Goal: Use online tool/utility: Use online tool/utility

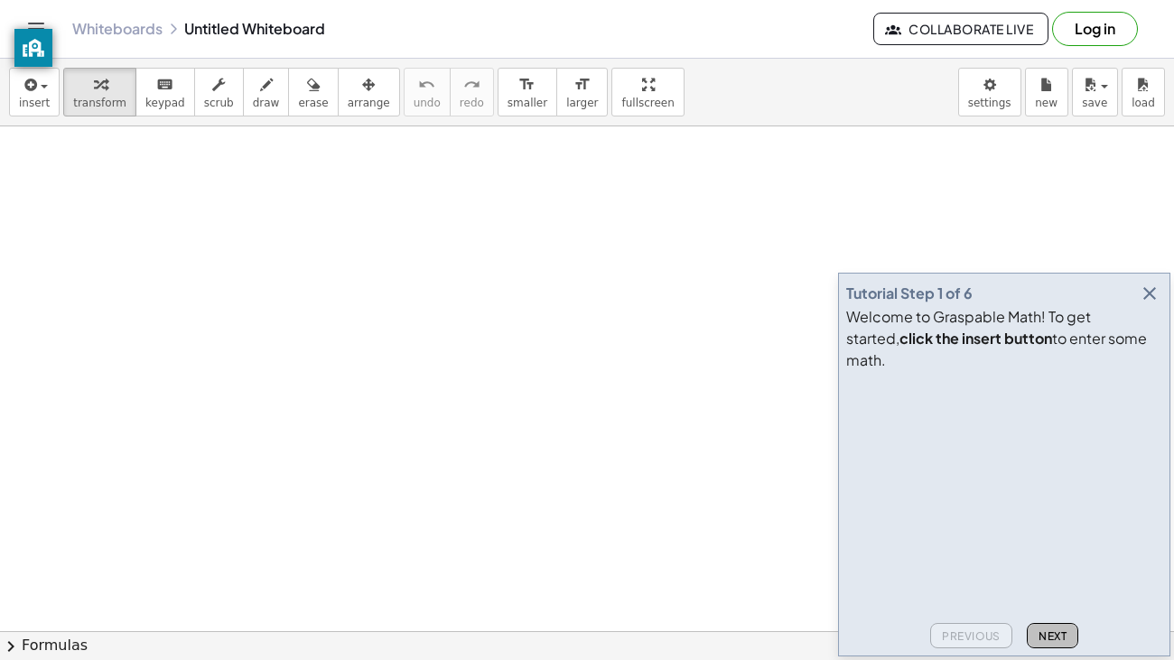
click at [1034, 641] on button "Next" at bounding box center [1052, 635] width 51 height 25
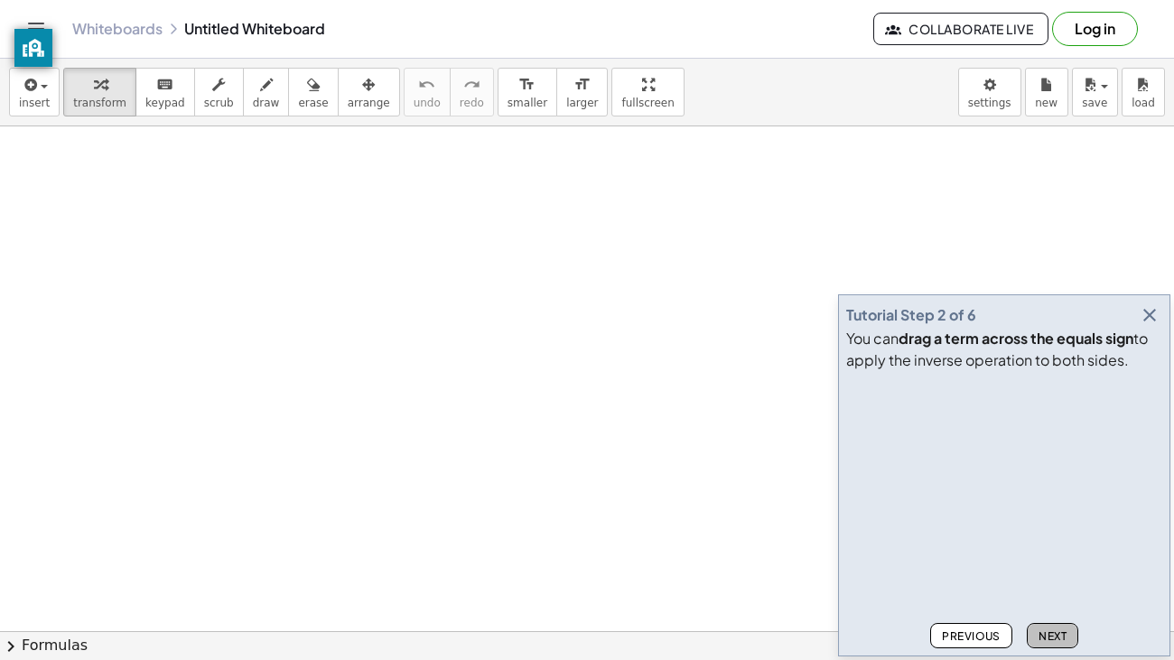
click at [1036, 643] on button "Next" at bounding box center [1052, 635] width 51 height 25
click at [1039, 643] on button "Next" at bounding box center [1052, 635] width 51 height 25
click at [1039, 641] on span "Next" at bounding box center [1053, 637] width 28 height 14
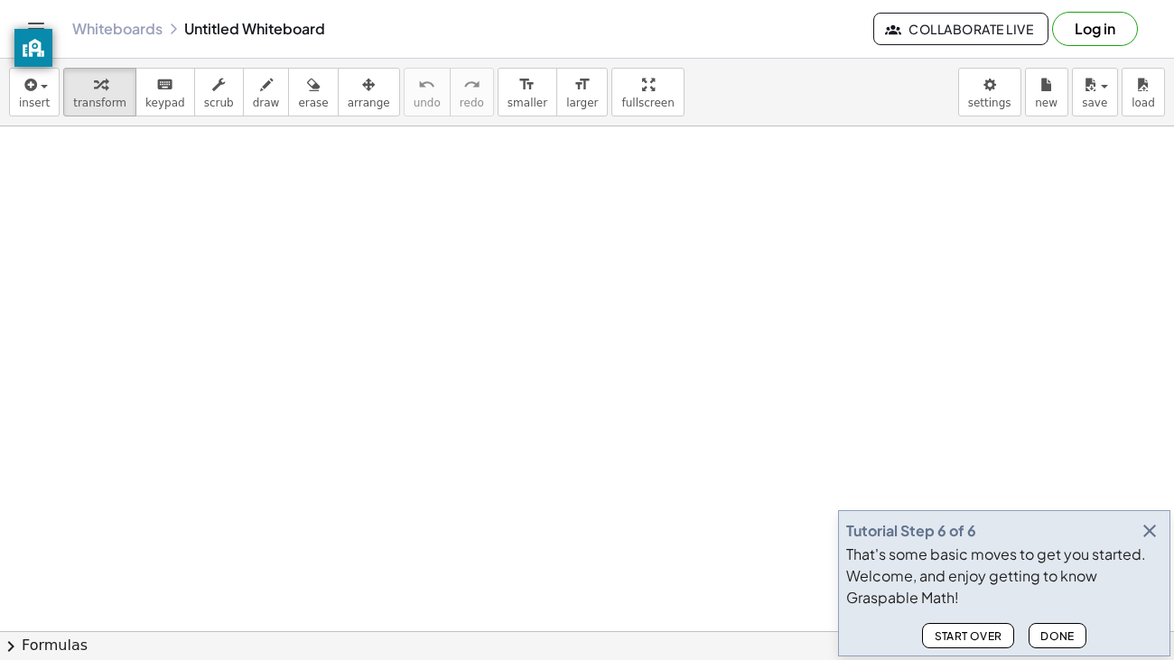
click at [1052, 637] on span "Done" at bounding box center [1057, 637] width 34 height 14
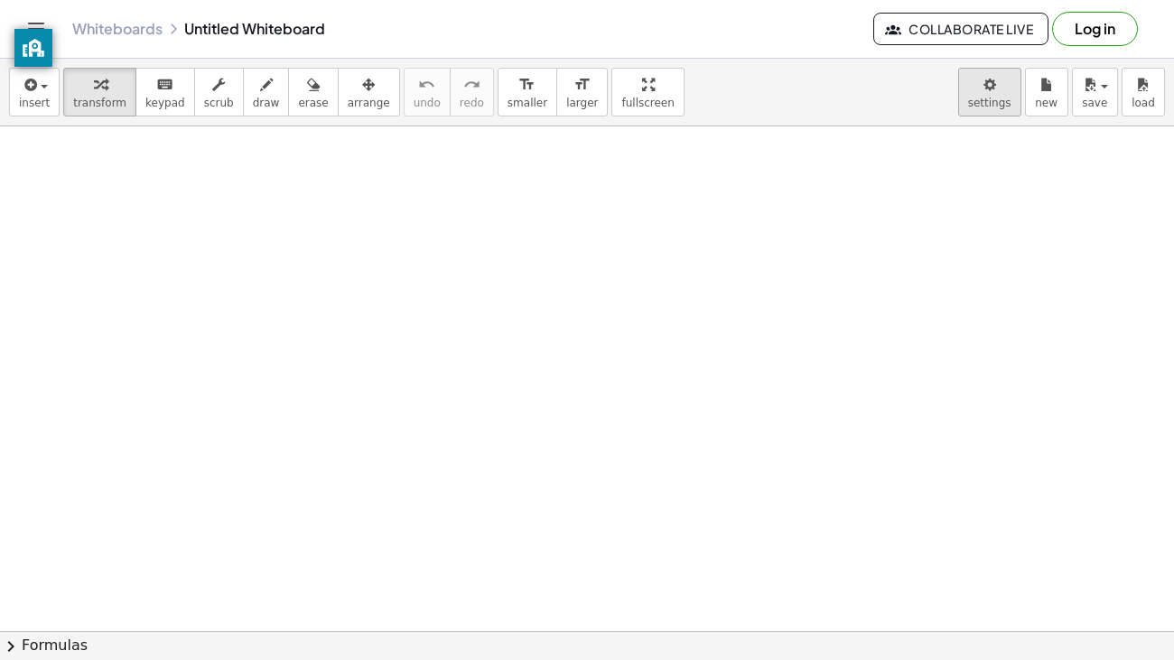
click at [976, 99] on body "Graspable Math Activities Get Started Activity Bank Assigned Work Classes White…" at bounding box center [587, 330] width 1174 height 660
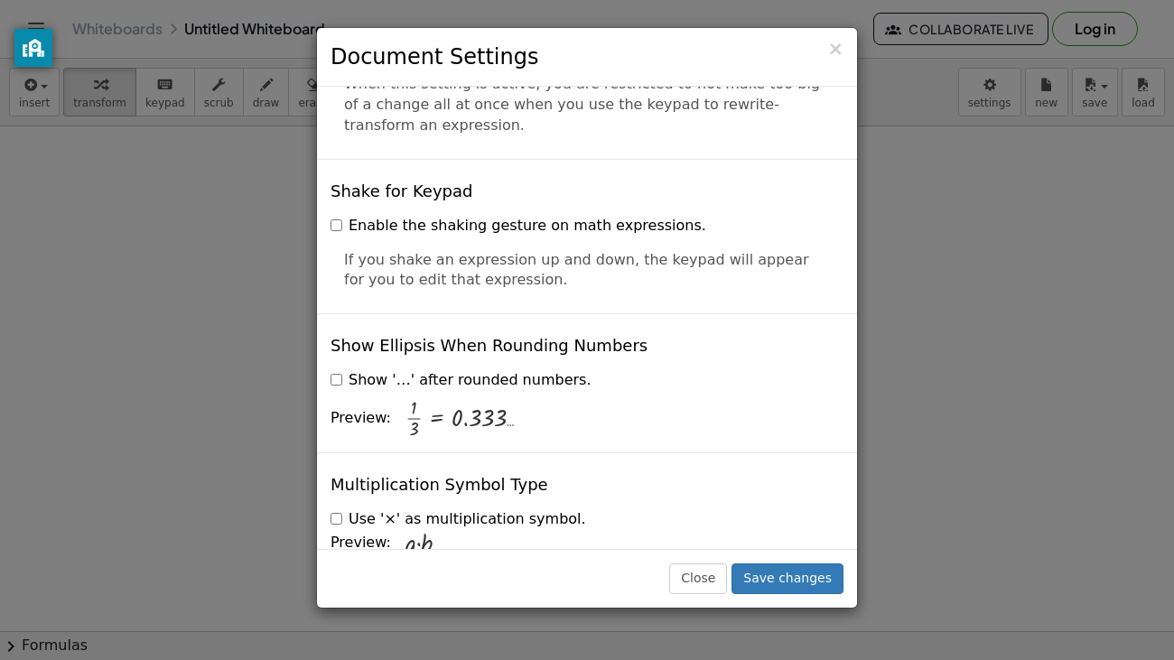
scroll to position [4357, 0]
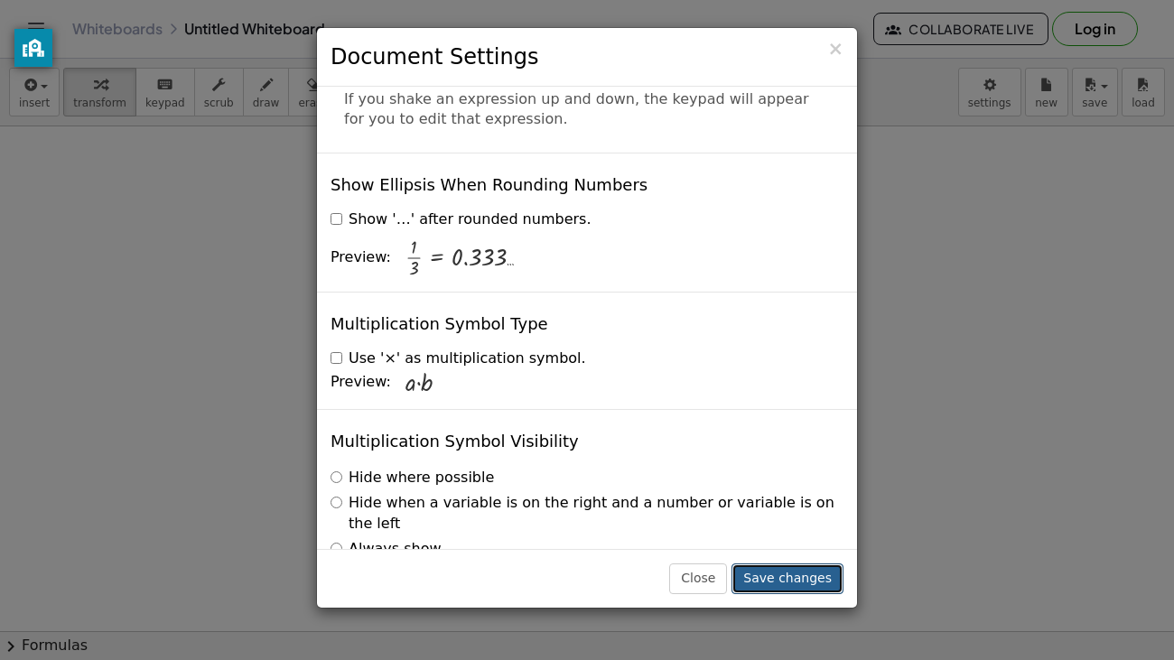
click at [742, 570] on button "Save changes" at bounding box center [788, 579] width 112 height 31
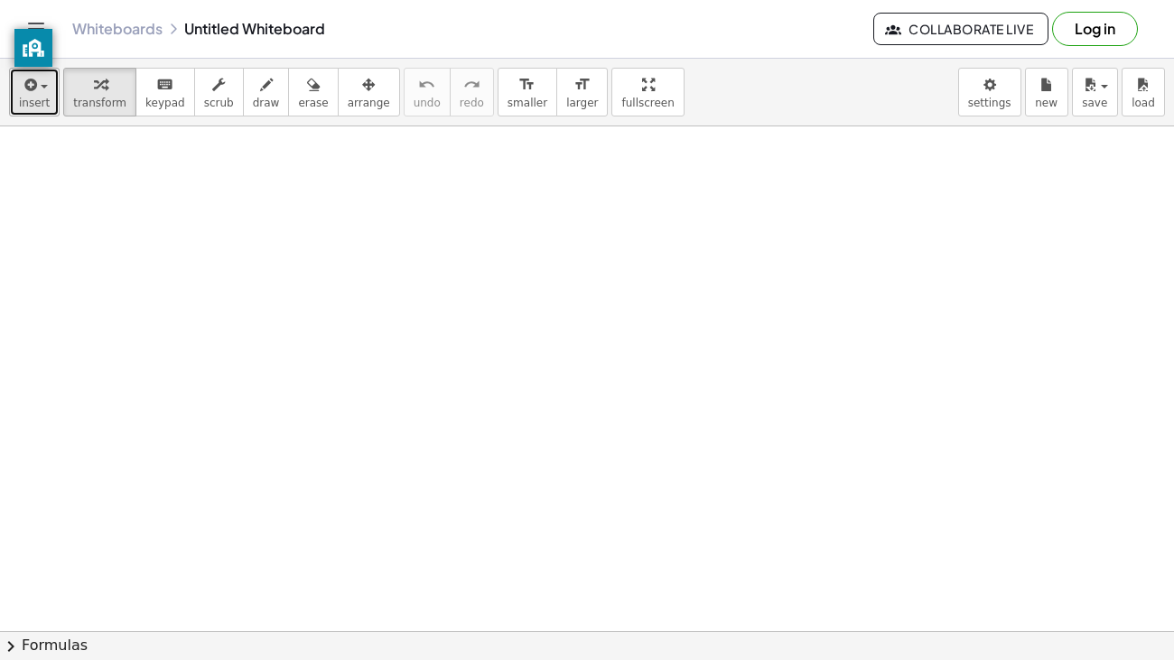
click at [33, 90] on icon "button" at bounding box center [29, 85] width 16 height 22
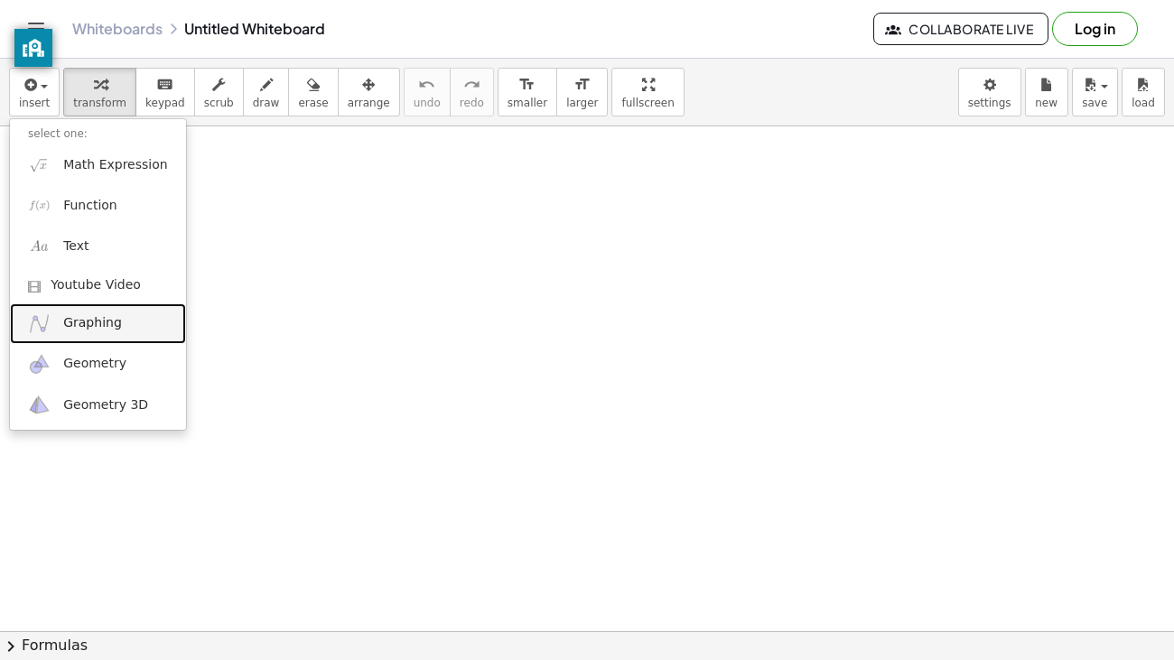
click at [70, 324] on span "Graphing" at bounding box center [92, 323] width 59 height 18
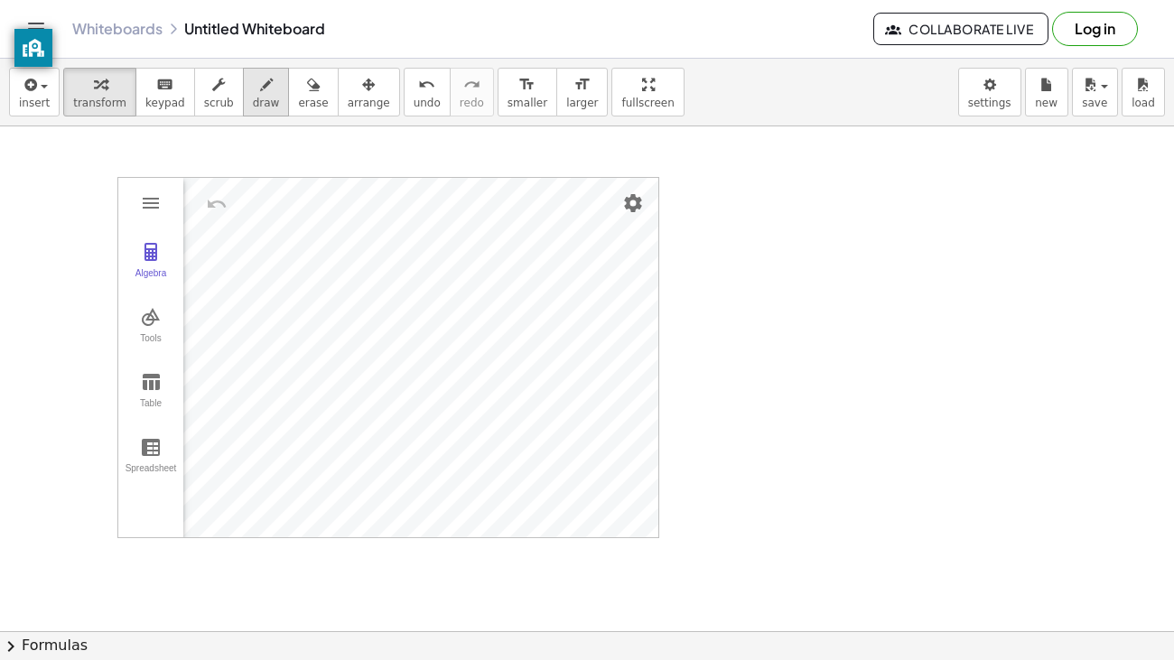
click at [260, 91] on icon "button" at bounding box center [266, 85] width 13 height 22
drag, startPoint x: 368, startPoint y: 427, endPoint x: 491, endPoint y: 324, distance: 161.0
click at [404, 96] on button "undo undo" at bounding box center [427, 92] width 47 height 49
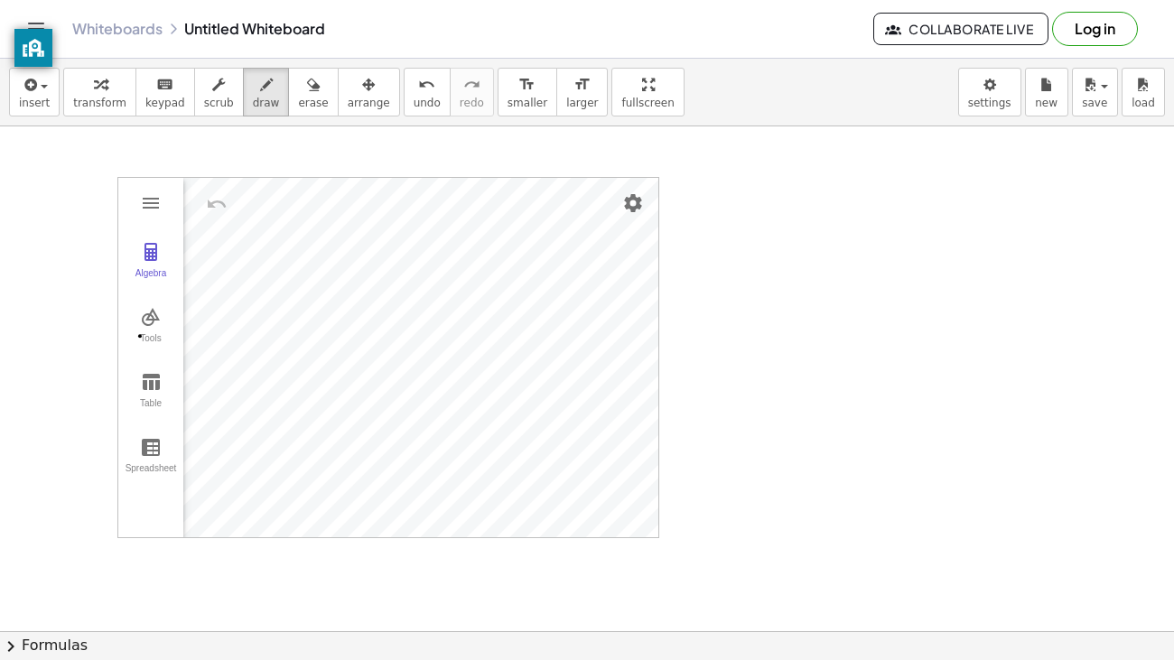
click at [208, 86] on div "button" at bounding box center [219, 84] width 30 height 22
drag, startPoint x: 139, startPoint y: 338, endPoint x: 127, endPoint y: 355, distance: 20.8
click at [127, 355] on div "Tools" at bounding box center [151, 345] width 58 height 25
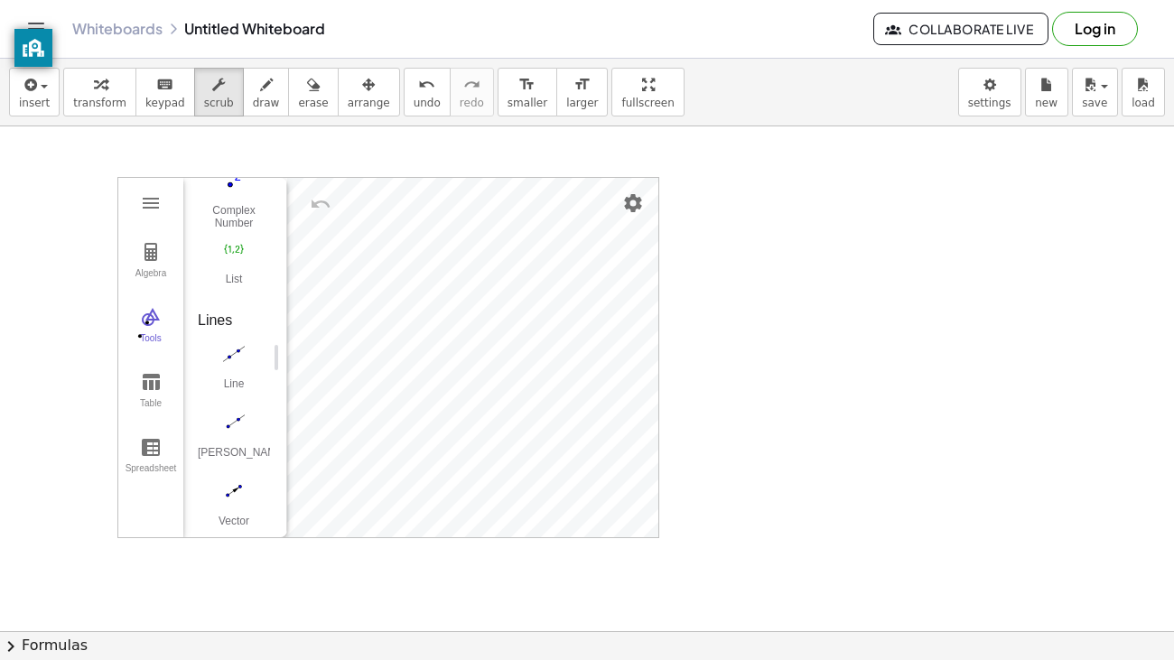
scroll to position [1565, 0]
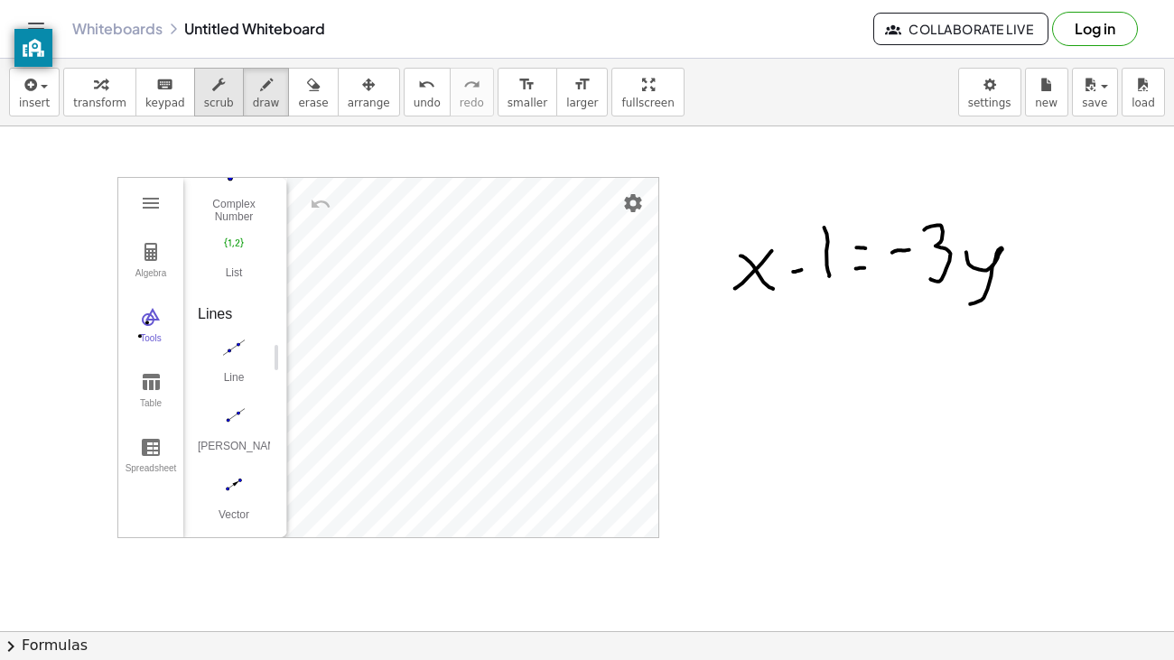
click at [207, 85] on div "button" at bounding box center [219, 84] width 30 height 22
click at [255, 85] on div "button" at bounding box center [266, 84] width 27 height 22
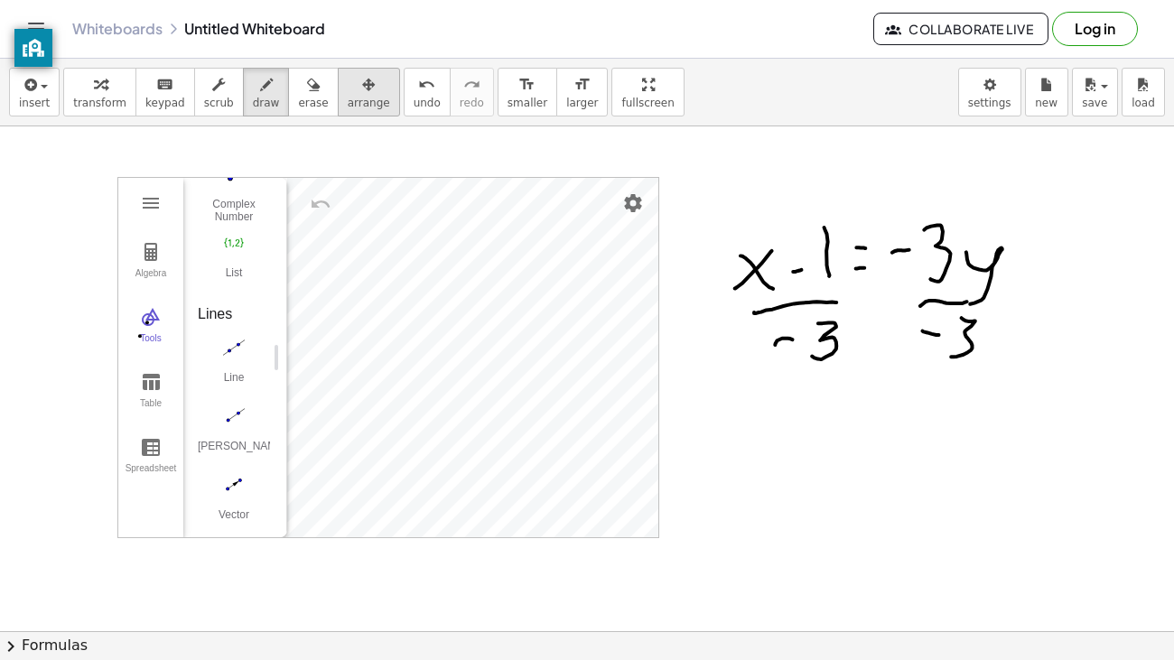
click at [348, 101] on span "arrange" at bounding box center [369, 103] width 42 height 13
drag, startPoint x: 769, startPoint y: 260, endPoint x: 828, endPoint y: 365, distance: 120.5
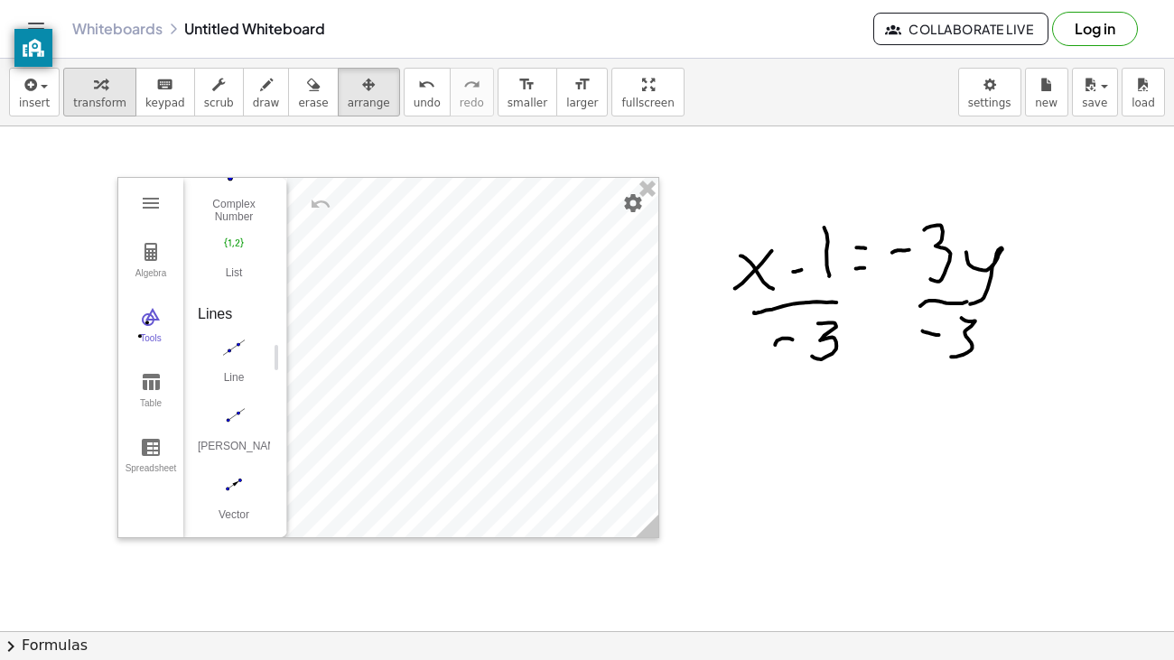
click at [105, 82] on div "button" at bounding box center [99, 84] width 53 height 22
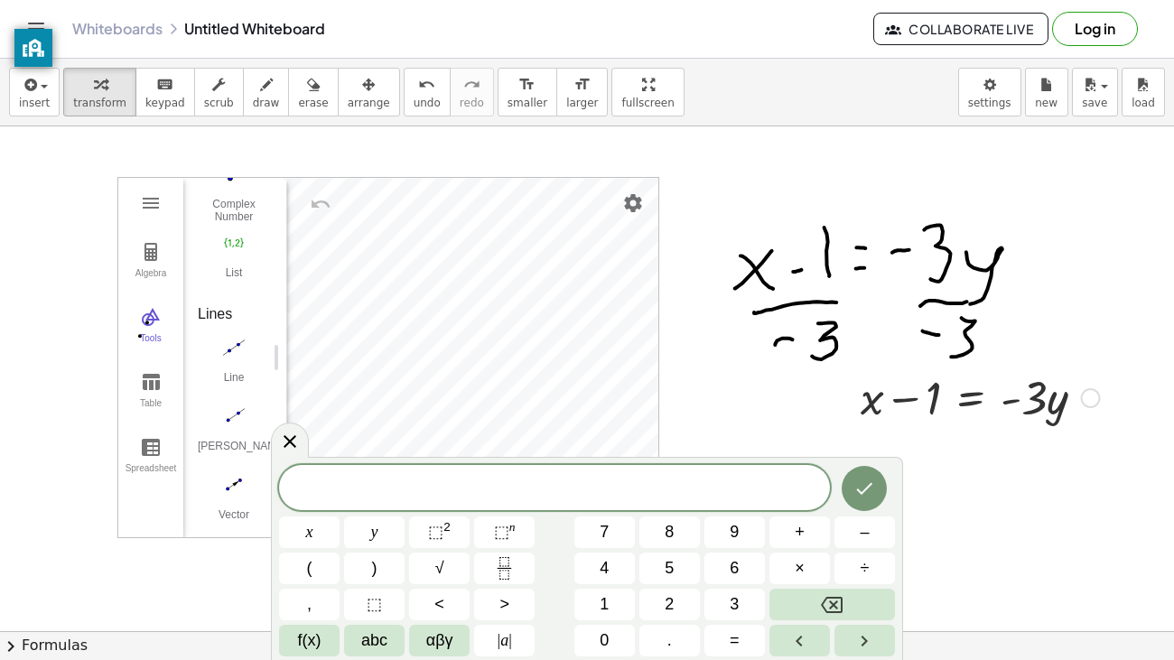
click at [935, 408] on div at bounding box center [980, 396] width 257 height 61
click at [872, 475] on button "Done" at bounding box center [864, 488] width 45 height 45
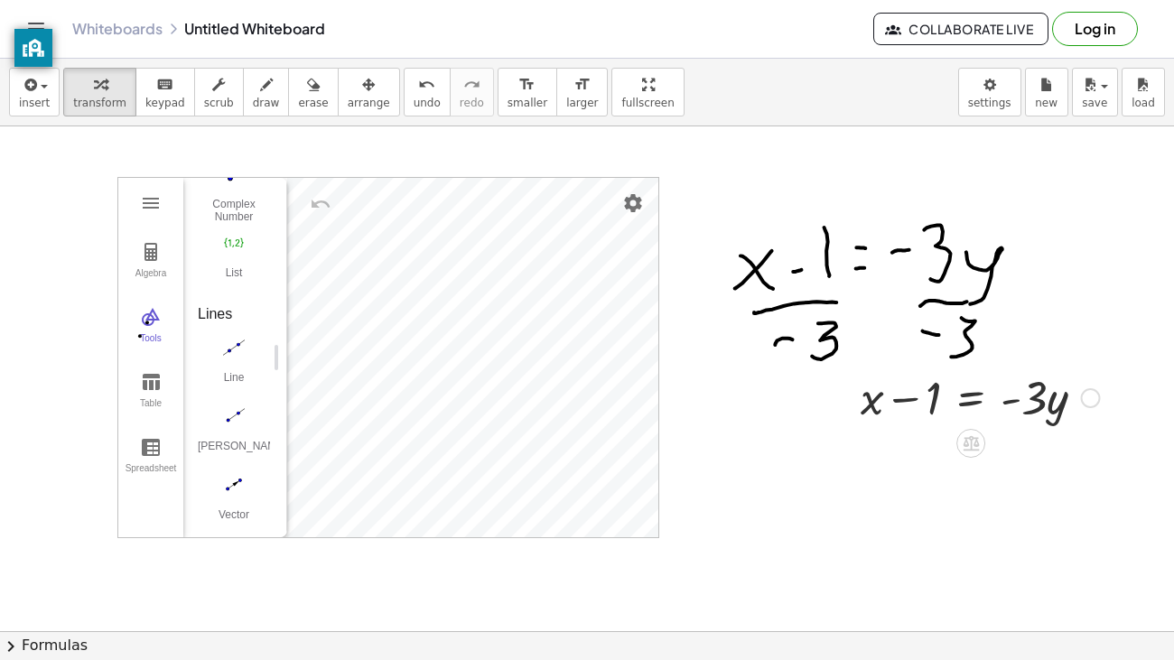
click at [1088, 396] on div at bounding box center [1091, 398] width 20 height 20
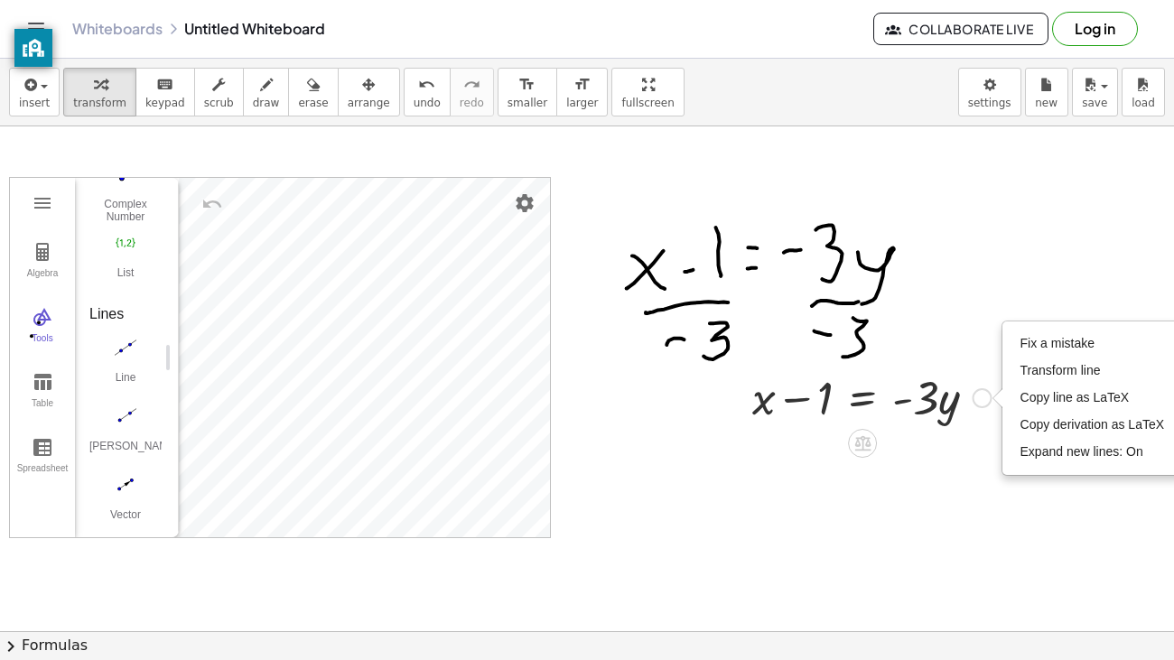
scroll to position [0, 111]
click at [851, 446] on icon at bounding box center [860, 443] width 19 height 19
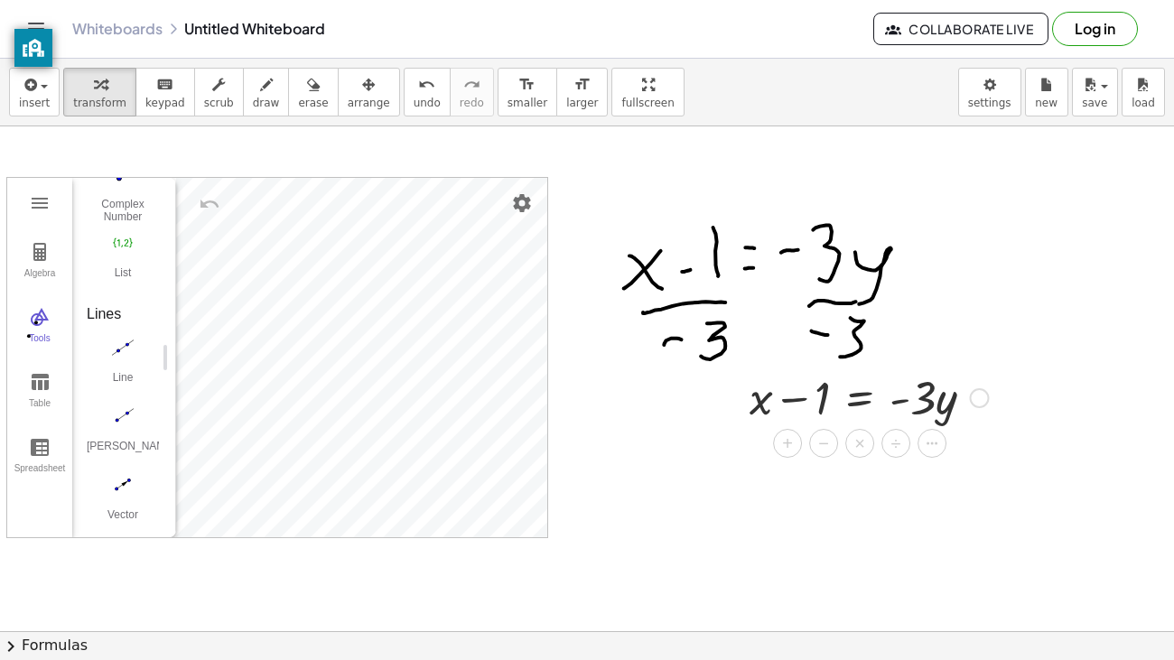
scroll to position [0, 0]
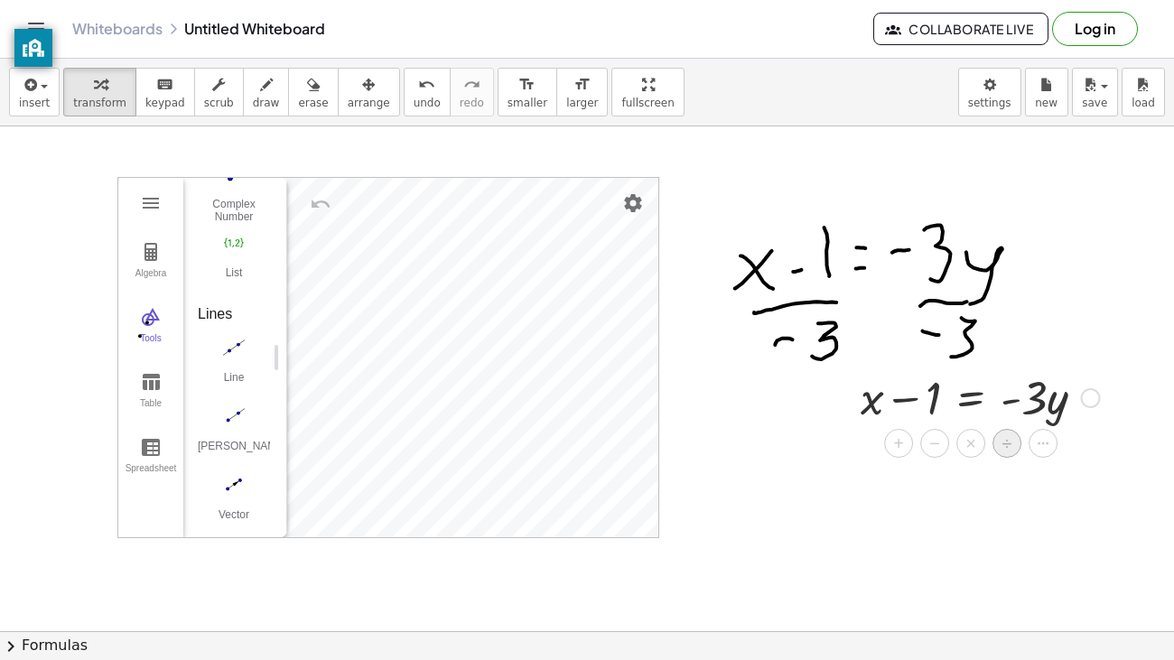
click at [1012, 449] on span "÷" at bounding box center [1008, 444] width 10 height 26
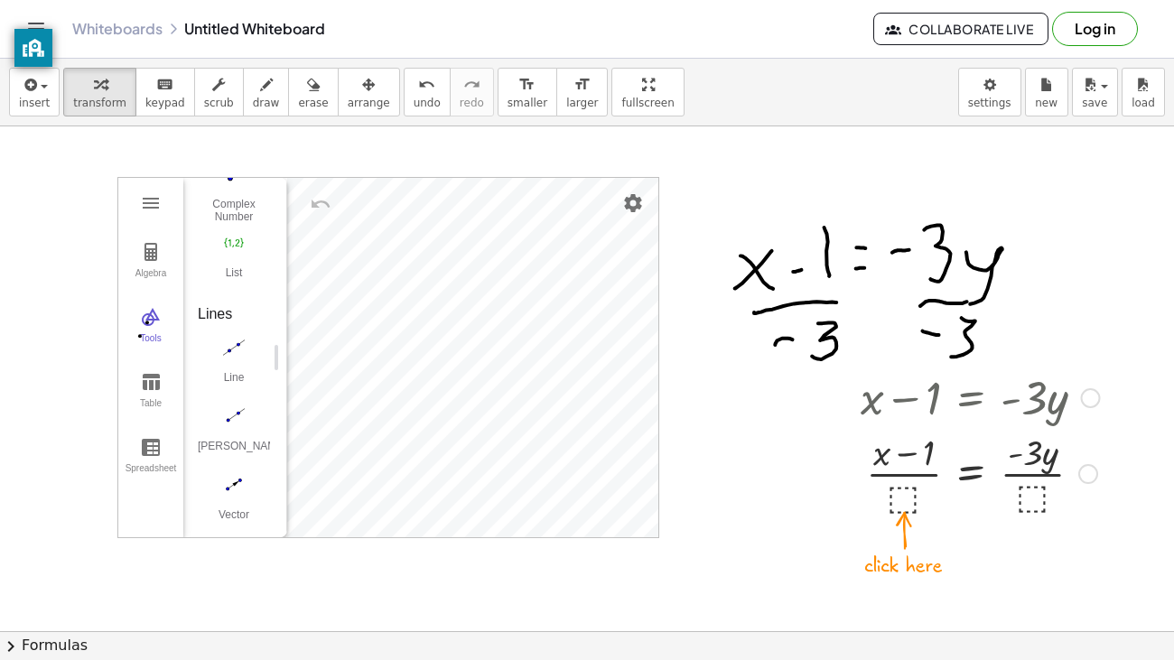
drag, startPoint x: 1032, startPoint y: 410, endPoint x: 933, endPoint y: 499, distance: 133.1
click at [971, 398] on div "+ x − 1 = · - 3 · y + x − 1 = · - 3 · y · ( ) · ⬚ · ⬚ Fix a mistake Transform l…" at bounding box center [971, 398] width 0 height 0
click at [903, 490] on div at bounding box center [980, 472] width 257 height 90
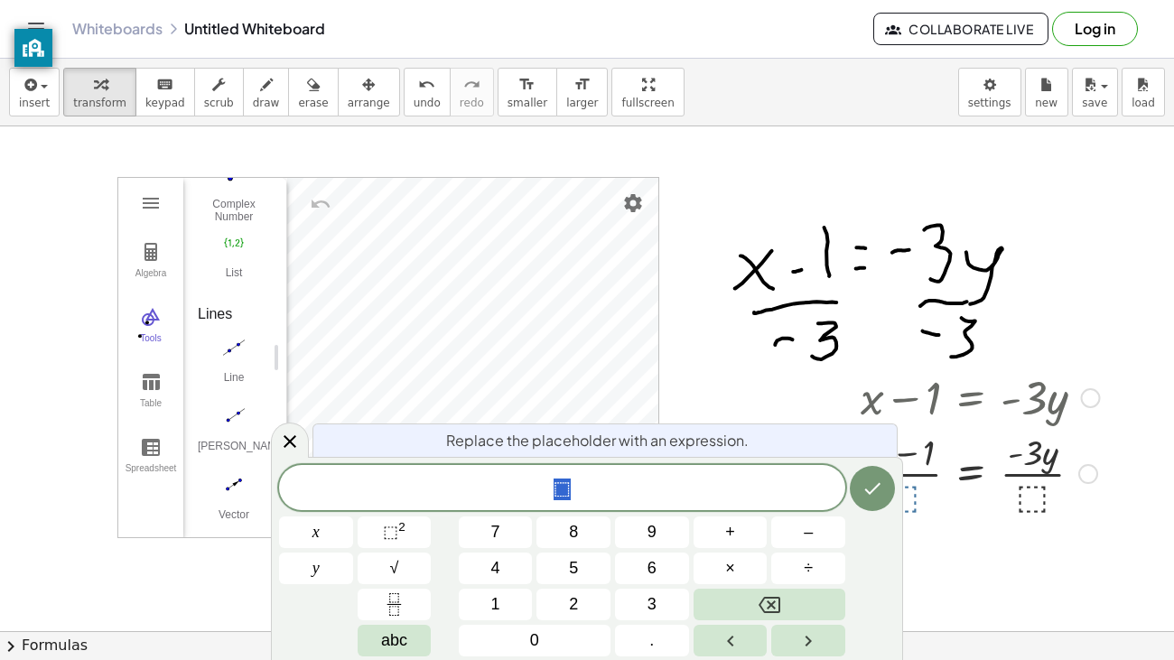
drag, startPoint x: 903, startPoint y: 490, endPoint x: 921, endPoint y: 476, distance: 22.6
click at [921, 476] on div at bounding box center [980, 472] width 257 height 90
click at [1031, 485] on div at bounding box center [980, 472] width 257 height 90
click at [852, 492] on button "Done" at bounding box center [872, 488] width 45 height 45
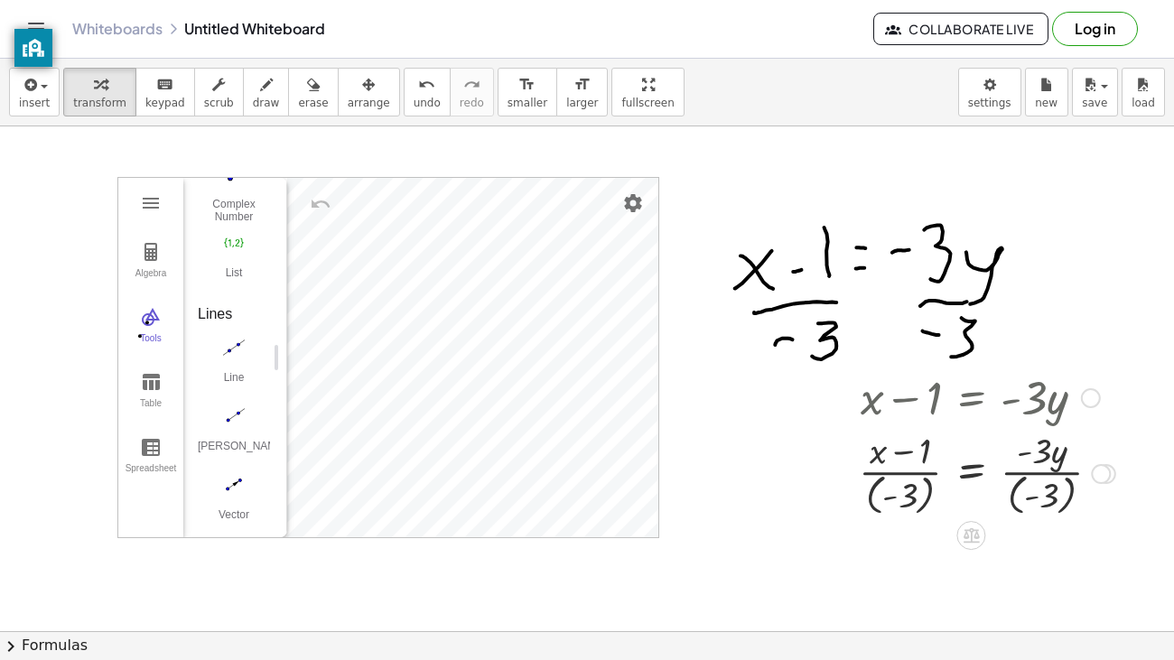
click at [1099, 478] on div at bounding box center [1101, 474] width 20 height 20
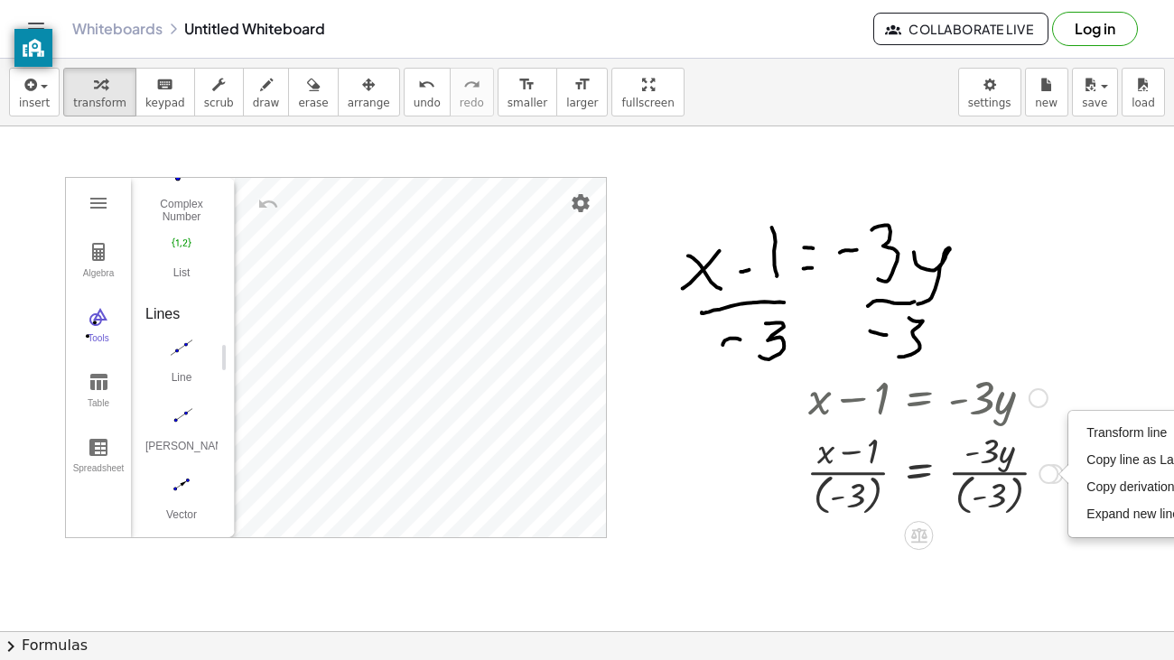
click at [1060, 476] on div at bounding box center [1064, 474] width 10 height 20
click at [1053, 481] on div "Transform line Copy line as LaTeX Copy derivation as LaTeX Expand new lines: On" at bounding box center [1049, 474] width 20 height 20
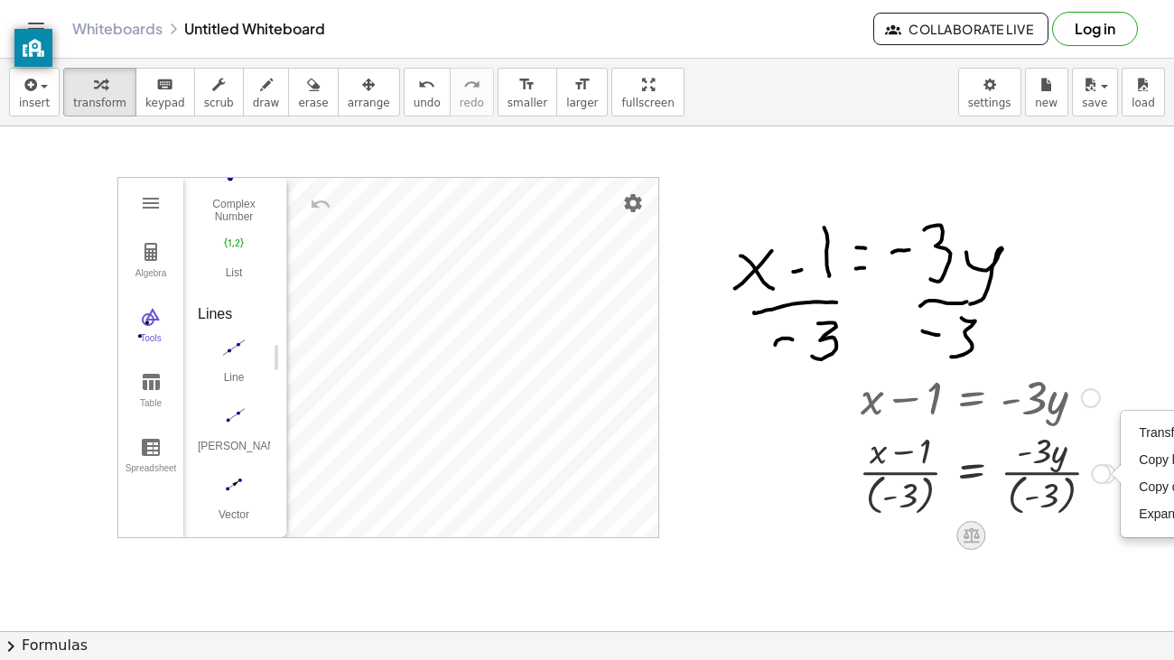
click at [968, 545] on div at bounding box center [970, 535] width 29 height 29
click at [1038, 539] on icon at bounding box center [1043, 535] width 16 height 16
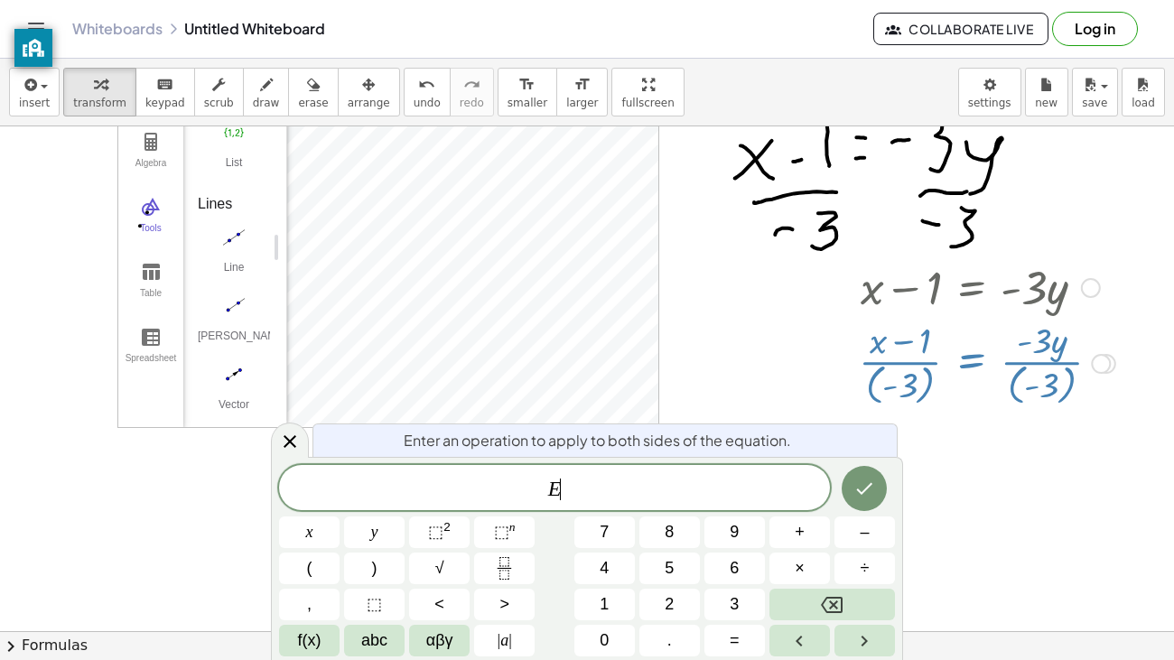
scroll to position [111, 0]
click at [826, 401] on div at bounding box center [587, 578] width 1174 height 1127
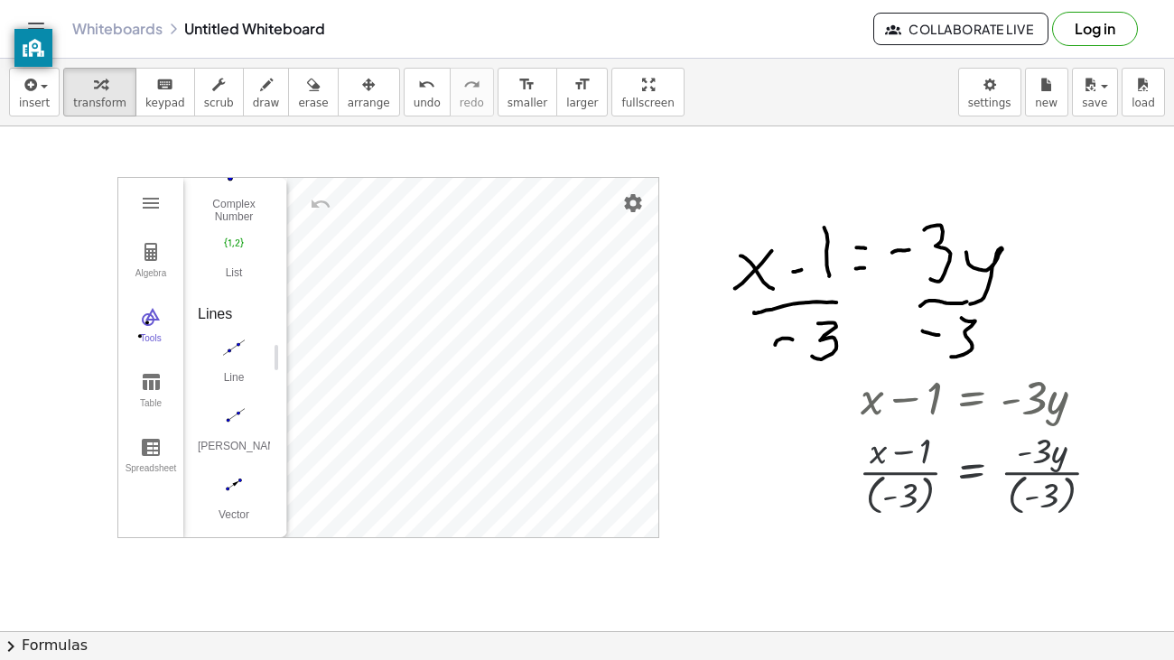
scroll to position [0, 0]
